Goal: Information Seeking & Learning: Learn about a topic

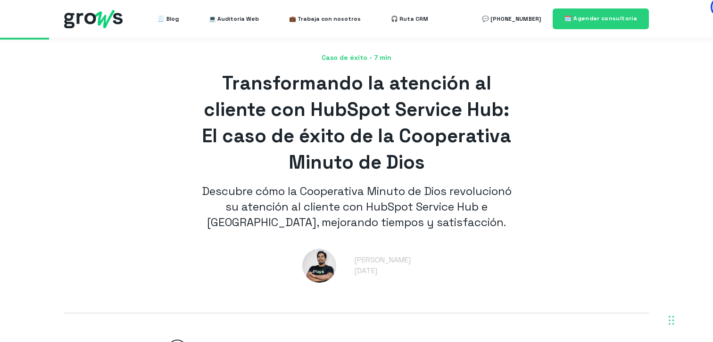
scroll to position [241, 0]
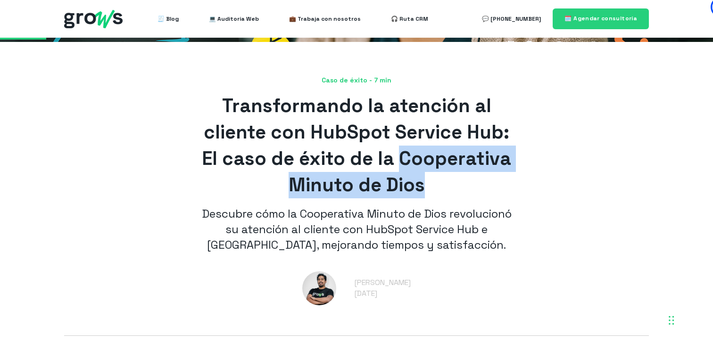
drag, startPoint x: 417, startPoint y: 170, endPoint x: 430, endPoint y: 182, distance: 17.7
click at [430, 181] on h1 "Transformando la atención al cliente con HubSpot Service Hub: El caso de éxito …" at bounding box center [356, 146] width 321 height 106
copy span "Cooperativa Minuto de [DEMOGRAPHIC_DATA]"
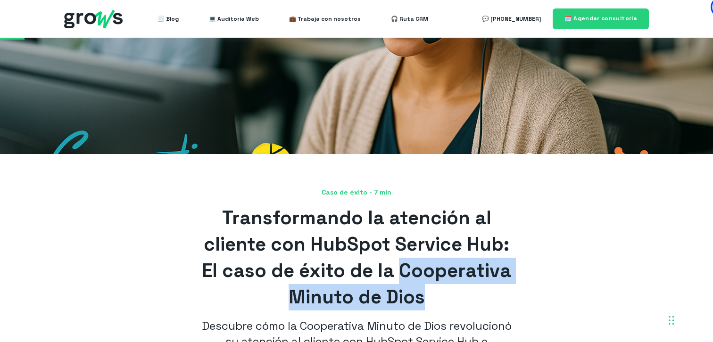
scroll to position [131, 0]
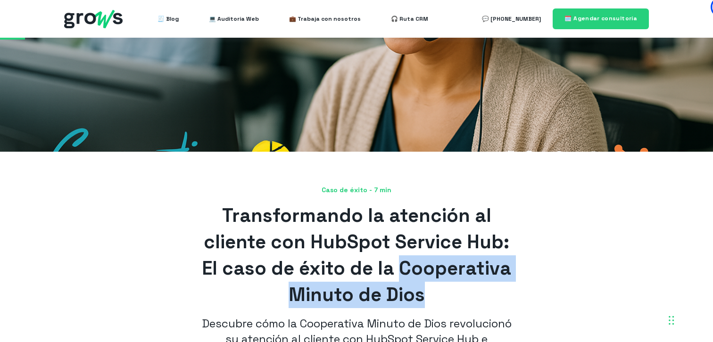
copy span "Cooperativa Minuto de [DEMOGRAPHIC_DATA]"
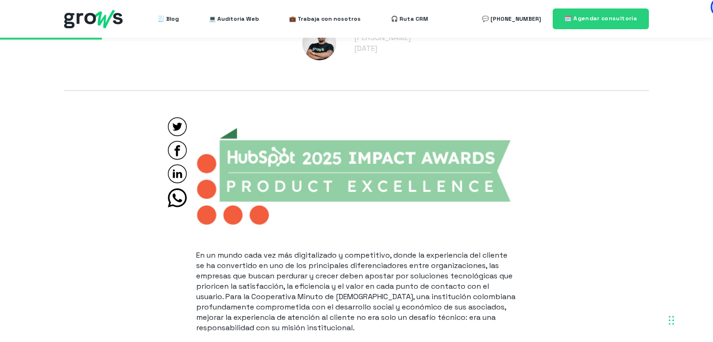
scroll to position [264, 0]
